Goal: Find specific page/section: Find specific page/section

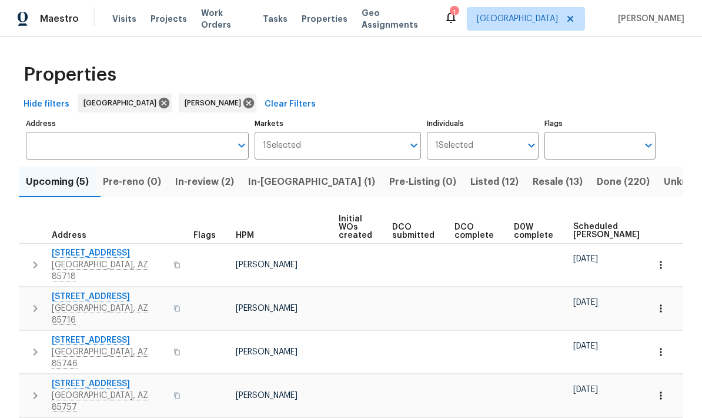
click at [533, 185] on span "Resale (13)" at bounding box center [558, 182] width 50 height 16
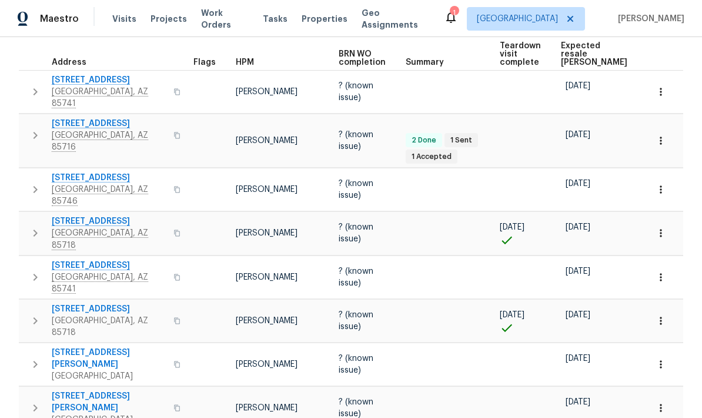
scroll to position [175, 0]
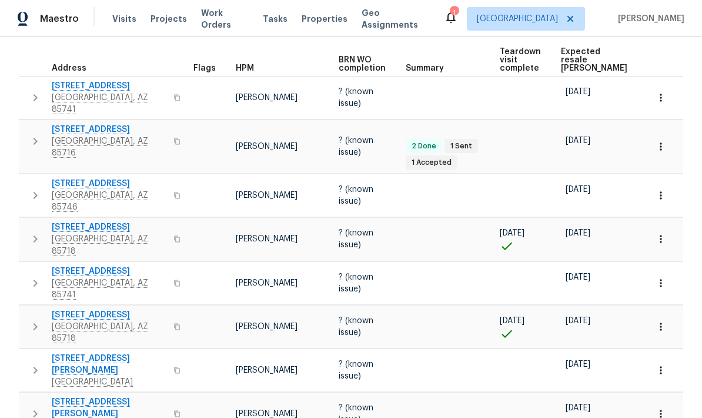
click at [74, 124] on span "[STREET_ADDRESS]" at bounding box center [109, 130] width 115 height 12
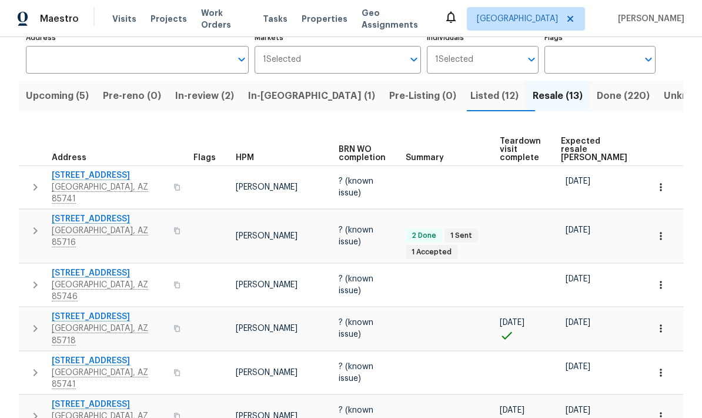
scroll to position [88, 0]
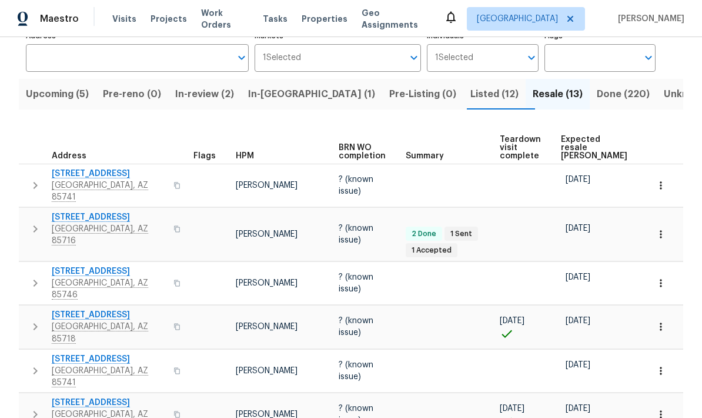
click at [570, 140] on span "Expected resale COE" at bounding box center [594, 147] width 66 height 25
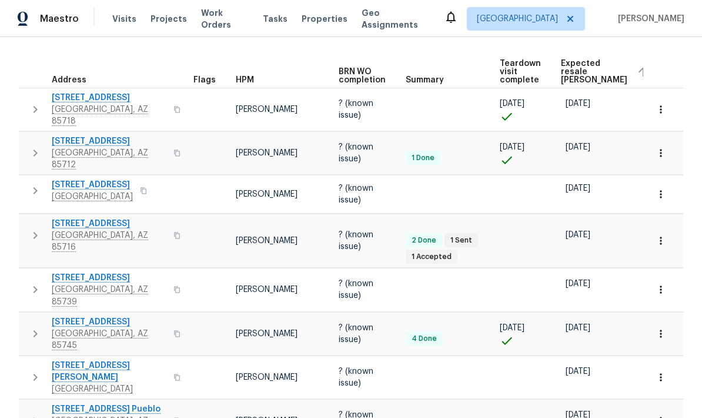
scroll to position [171, 0]
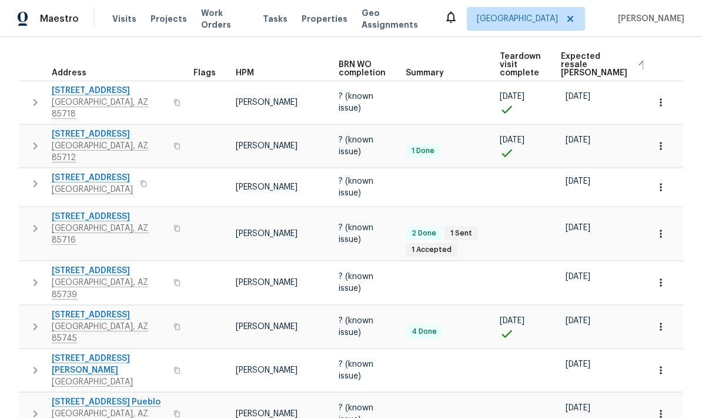
click at [658, 188] on icon "button" at bounding box center [661, 187] width 12 height 12
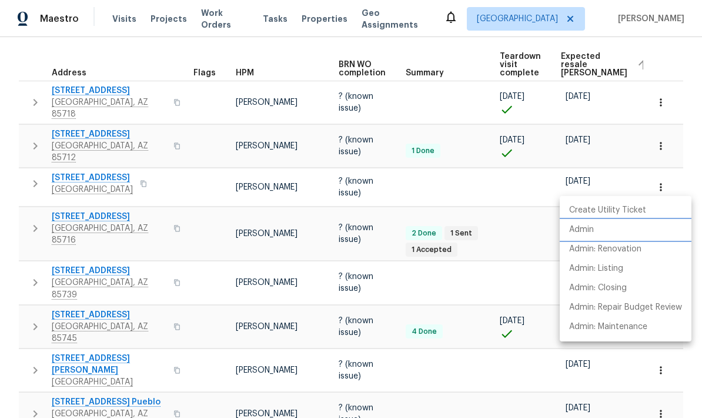
click at [594, 236] on li "Admin" at bounding box center [626, 229] width 132 height 19
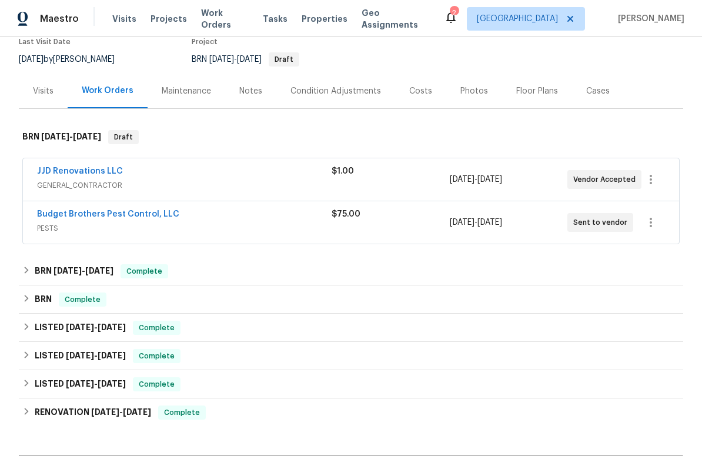
scroll to position [149, 0]
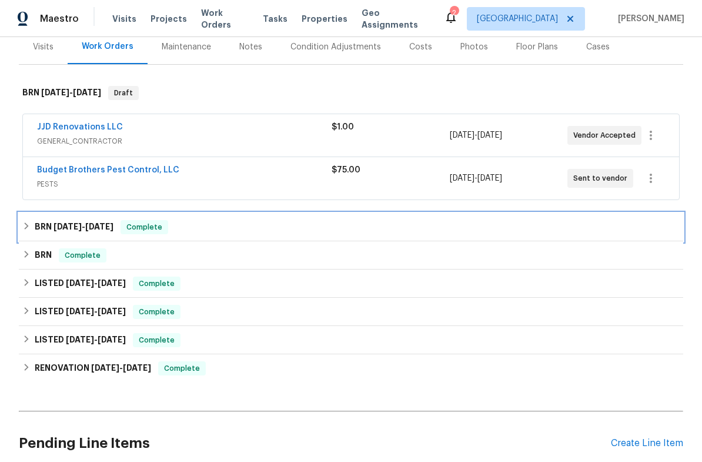
click at [29, 229] on icon at bounding box center [26, 226] width 8 height 8
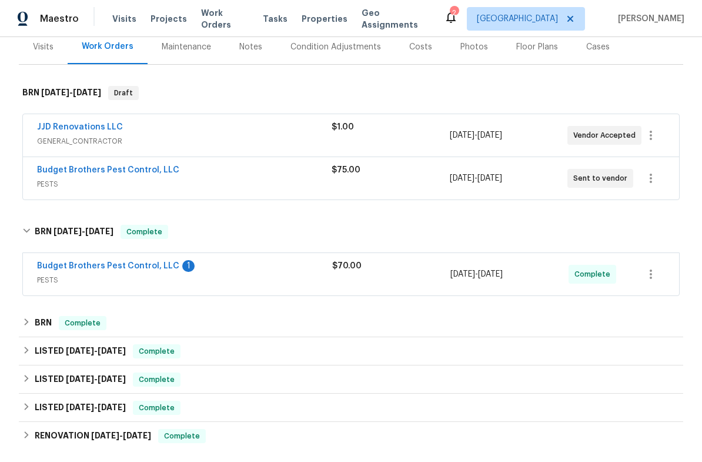
click at [52, 268] on link "Budget Brothers Pest Control, LLC" at bounding box center [108, 266] width 142 height 8
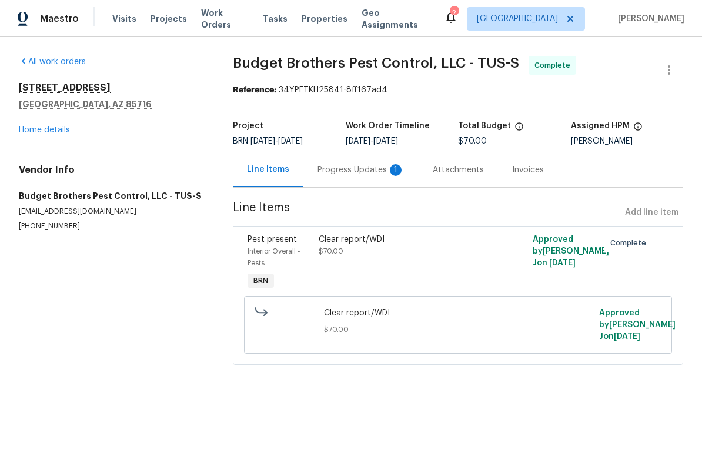
click at [366, 164] on div "Progress Updates 1" at bounding box center [361, 169] width 115 height 35
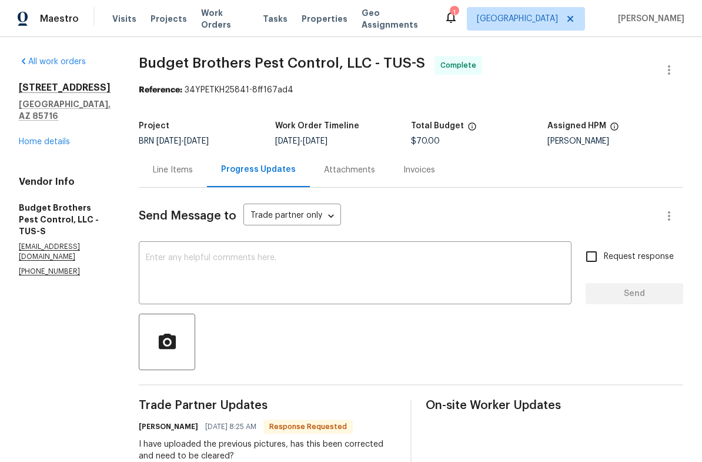
click at [35, 138] on link "Home details" at bounding box center [44, 142] width 51 height 8
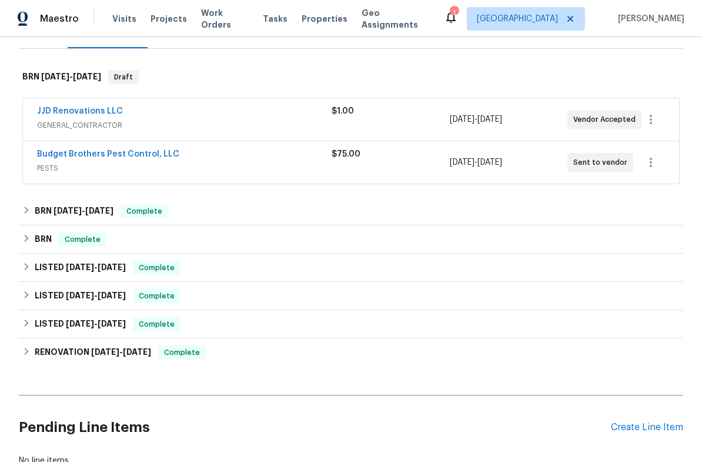
scroll to position [193, 0]
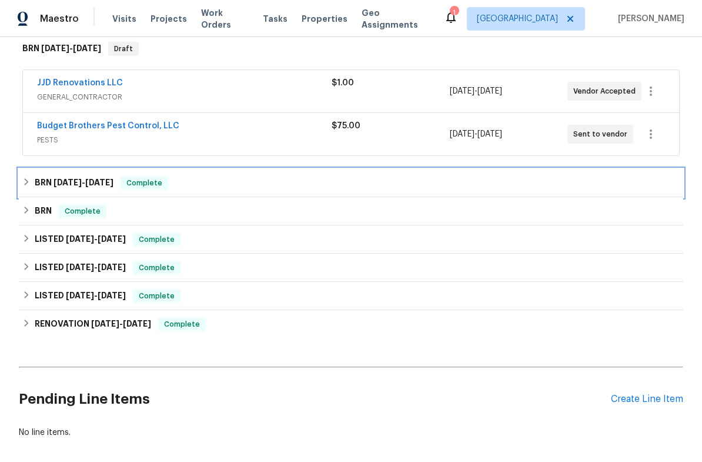
click at [34, 188] on div "BRN [DATE] - [DATE] Complete" at bounding box center [351, 183] width 658 height 14
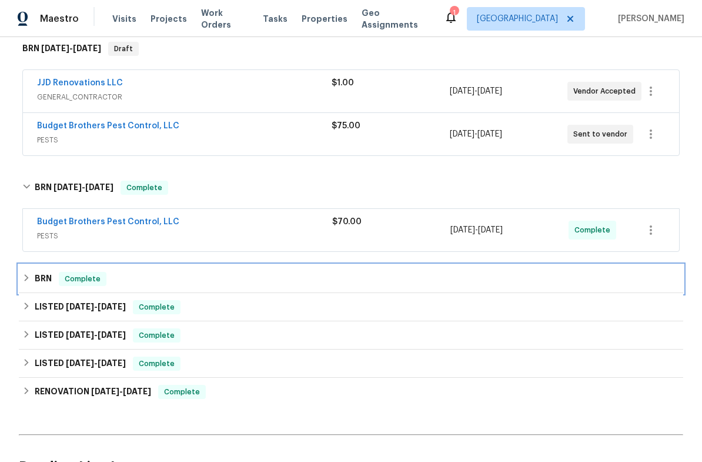
click at [25, 278] on icon at bounding box center [26, 278] width 8 height 8
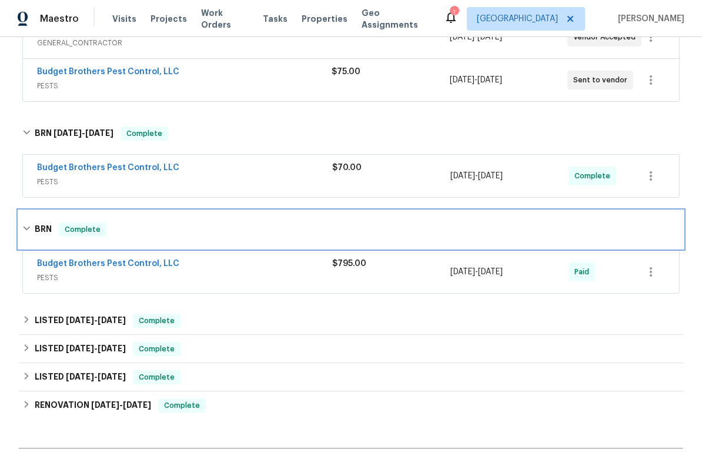
scroll to position [248, 0]
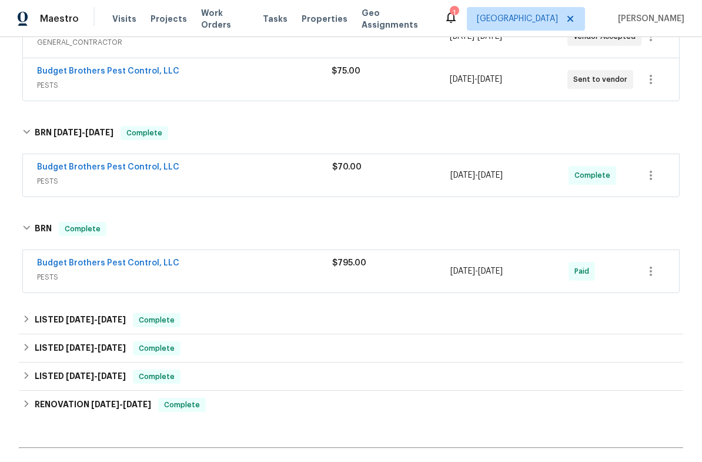
click at [106, 179] on span "PESTS" at bounding box center [184, 181] width 295 height 12
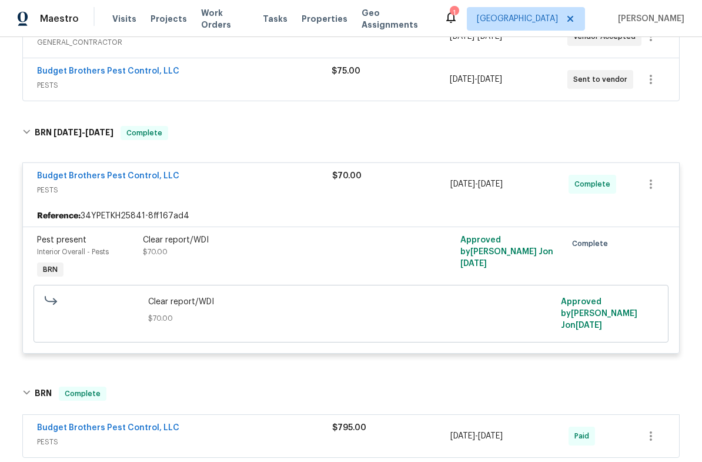
click at [85, 191] on span "PESTS" at bounding box center [184, 190] width 295 height 12
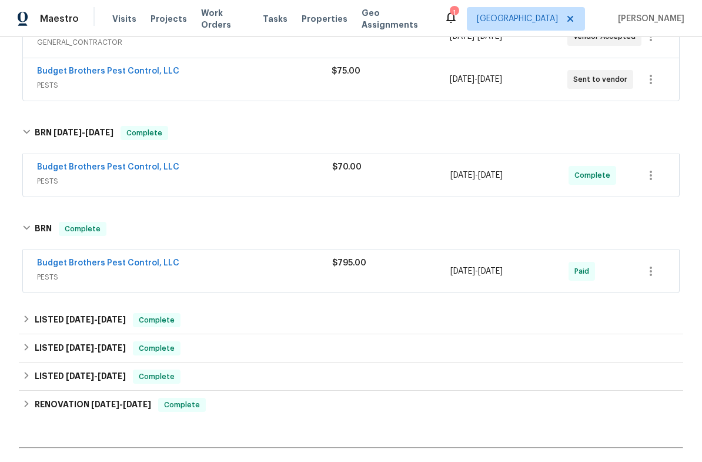
click at [92, 284] on div "Budget Brothers Pest Control, LLC PESTS" at bounding box center [184, 271] width 295 height 28
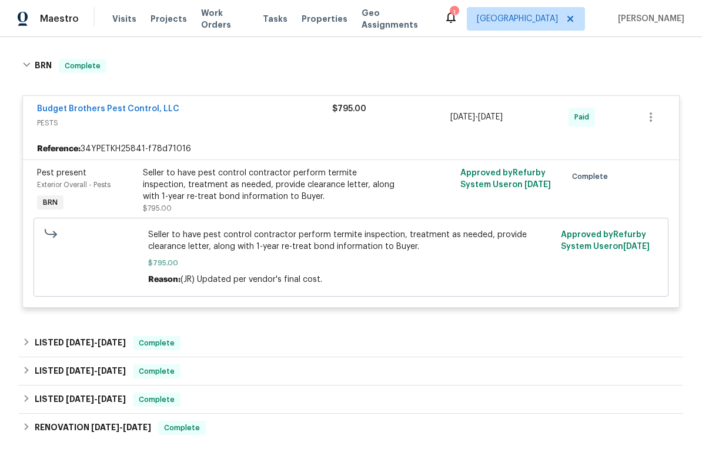
scroll to position [414, 0]
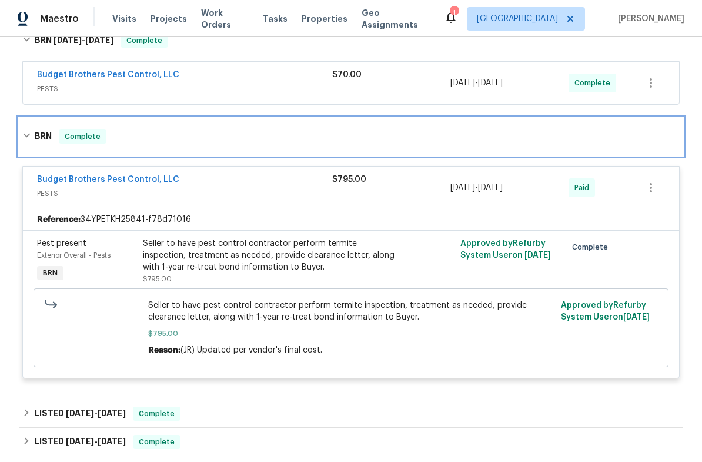
click at [31, 138] on icon at bounding box center [26, 135] width 8 height 8
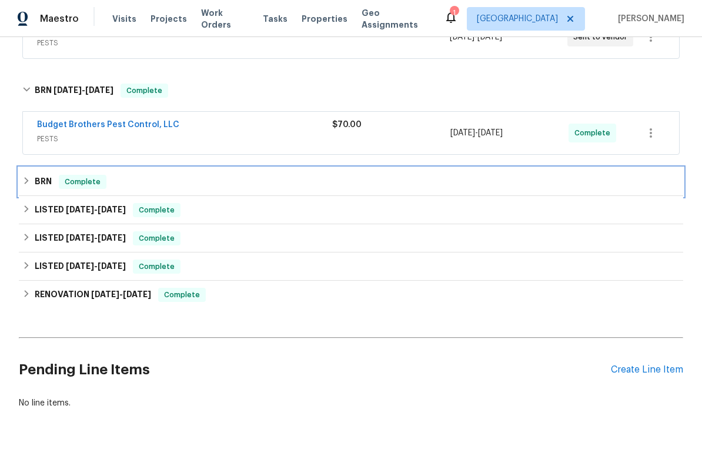
scroll to position [288, 0]
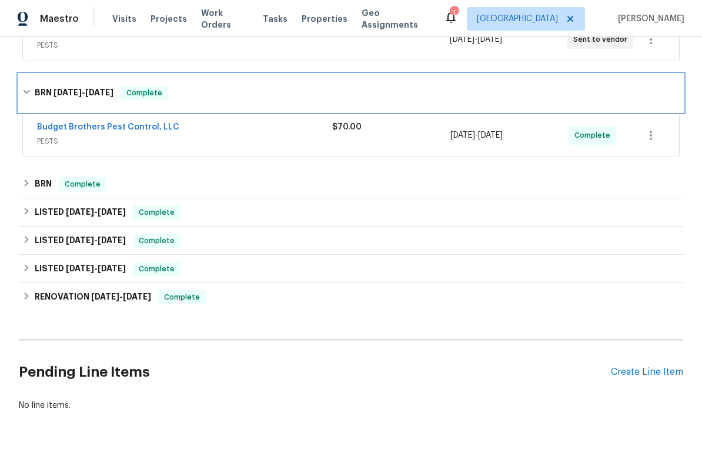
click at [31, 92] on icon at bounding box center [26, 92] width 8 height 8
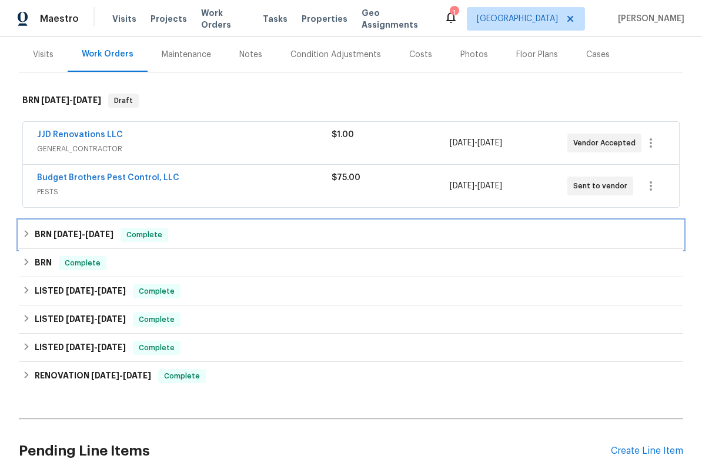
scroll to position [132, 0]
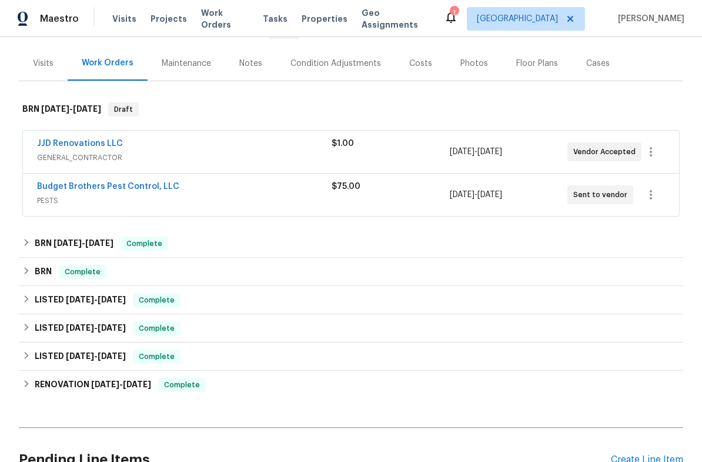
click at [82, 206] on span "PESTS" at bounding box center [184, 201] width 295 height 12
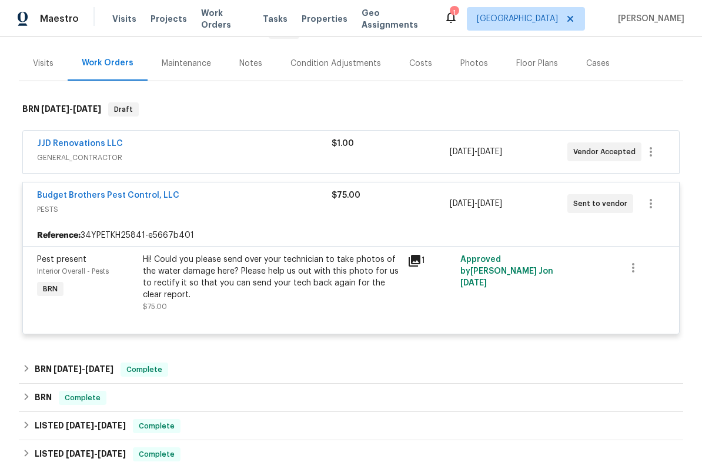
click at [358, 284] on div "Hi! Could you please send over your technician to take photos of the water dama…" at bounding box center [272, 277] width 258 height 47
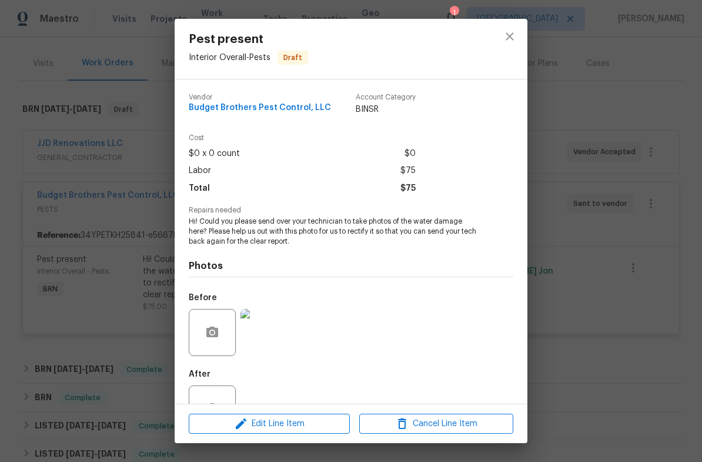
click at [279, 329] on img at bounding box center [264, 332] width 47 height 47
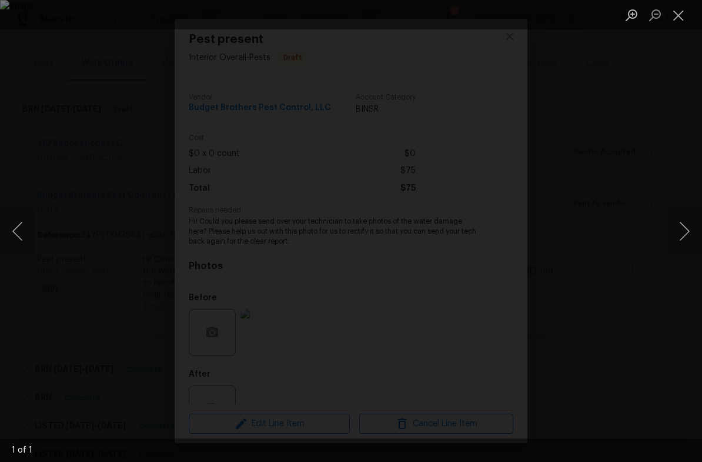
click at [681, 9] on button "Close lightbox" at bounding box center [679, 15] width 24 height 21
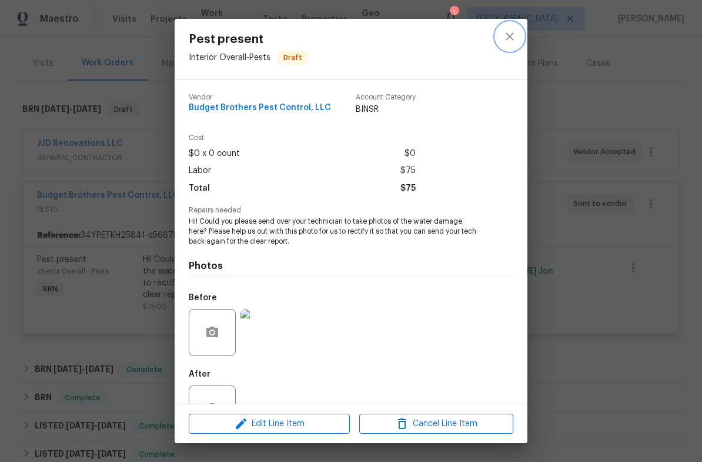
click at [508, 32] on icon "close" at bounding box center [510, 36] width 14 height 14
